Goal: Find specific page/section

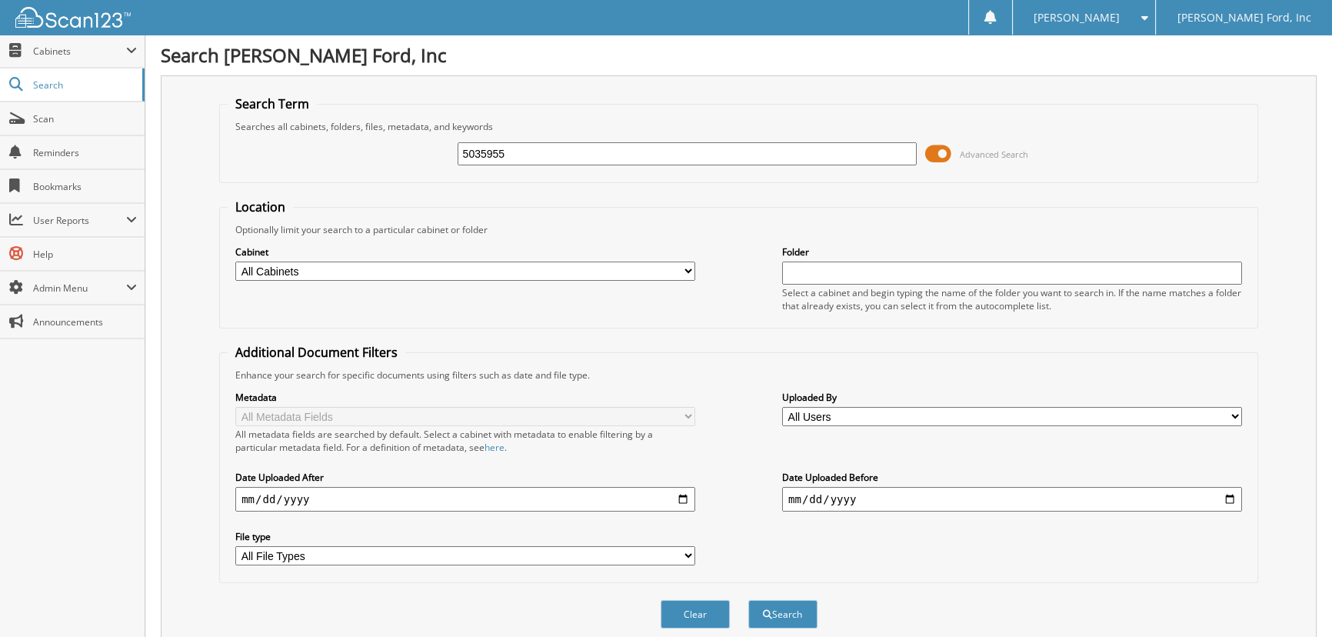
type input "5035955"
click at [748, 600] on button "Search" at bounding box center [782, 614] width 69 height 28
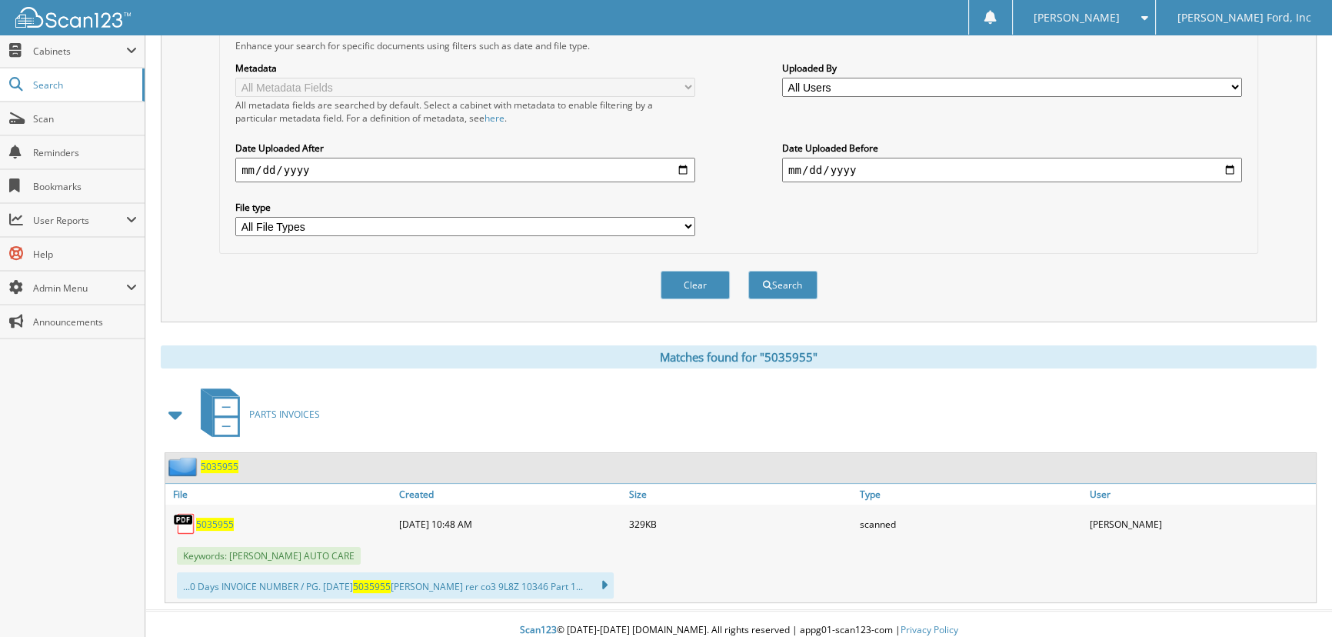
scroll to position [331, 0]
click at [226, 516] on span "5035955" at bounding box center [215, 522] width 38 height 13
click at [200, 516] on span "5035955" at bounding box center [215, 522] width 38 height 13
